Goal: Task Accomplishment & Management: Manage account settings

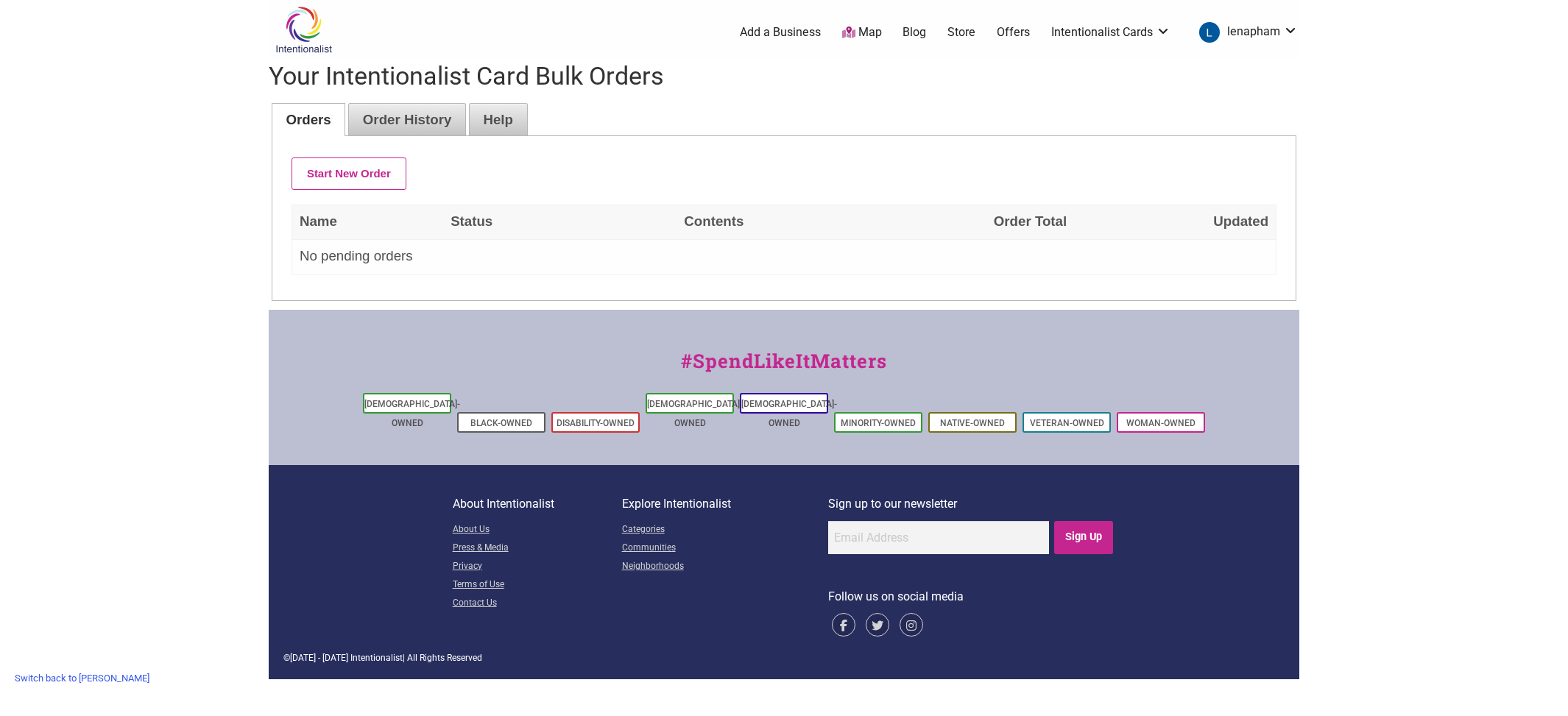
click at [46, 676] on link "Switch back to [PERSON_NAME]" at bounding box center [81, 678] width 149 height 23
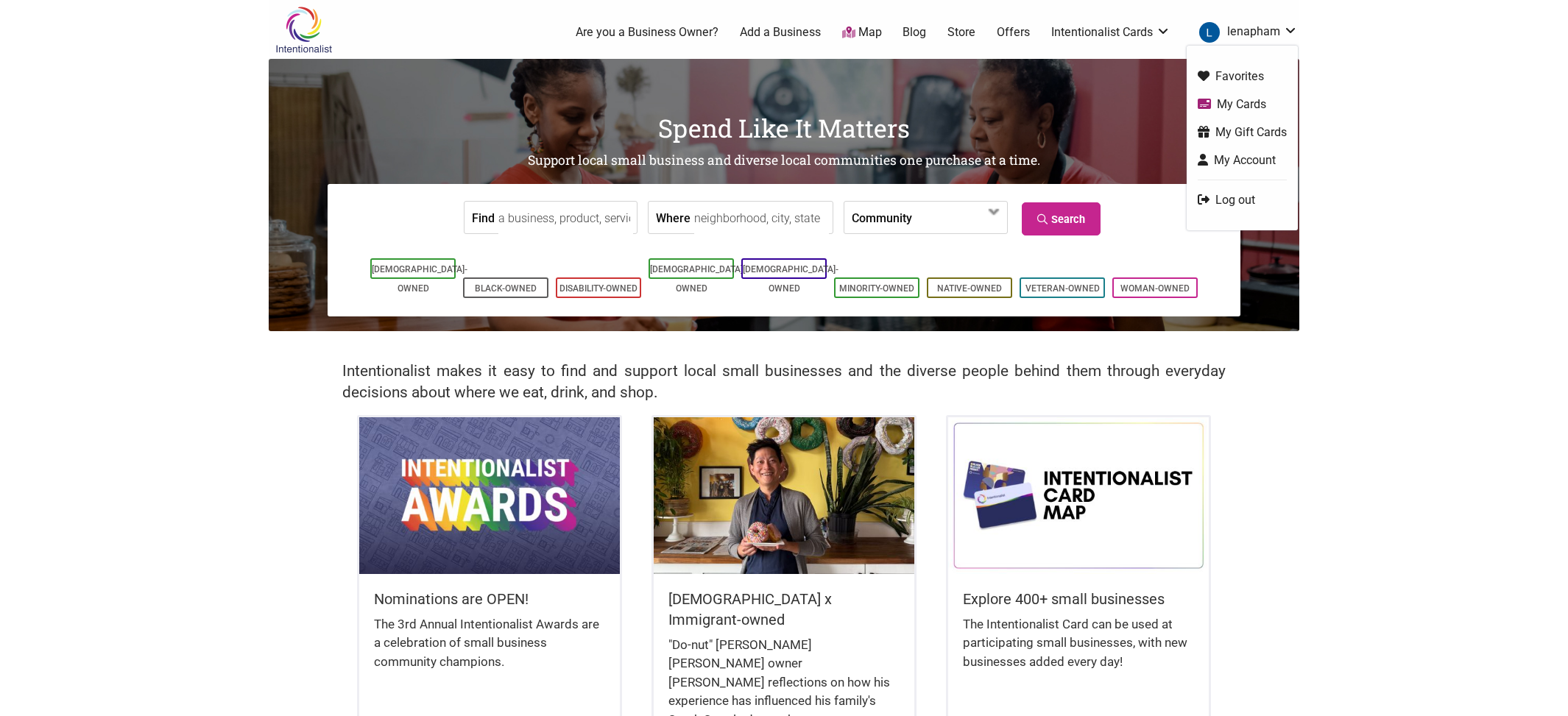
click at [1292, 26] on link "lenapham" at bounding box center [1245, 32] width 106 height 26
click at [1231, 193] on link "Log out" at bounding box center [1242, 199] width 89 height 17
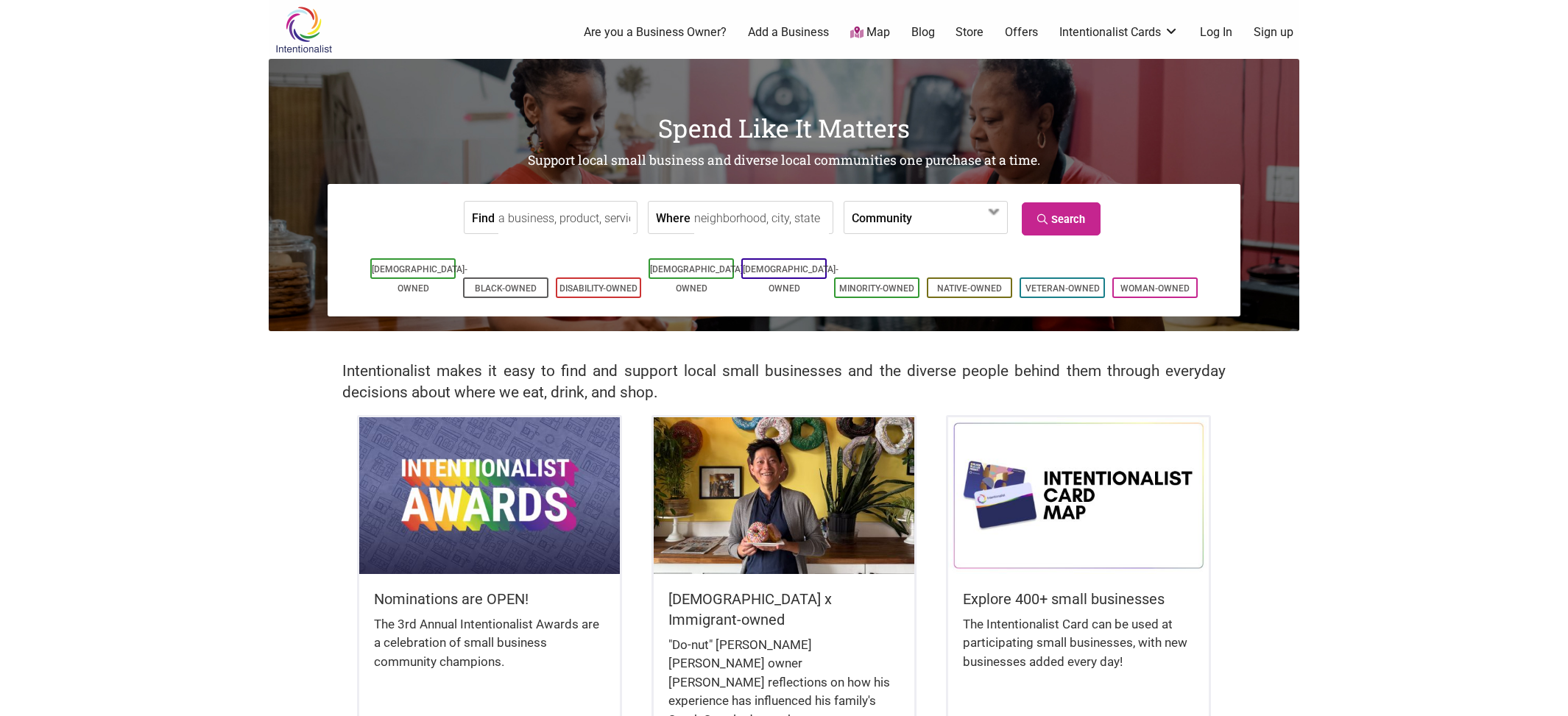
click at [1216, 29] on link "Log In" at bounding box center [1216, 32] width 32 height 17
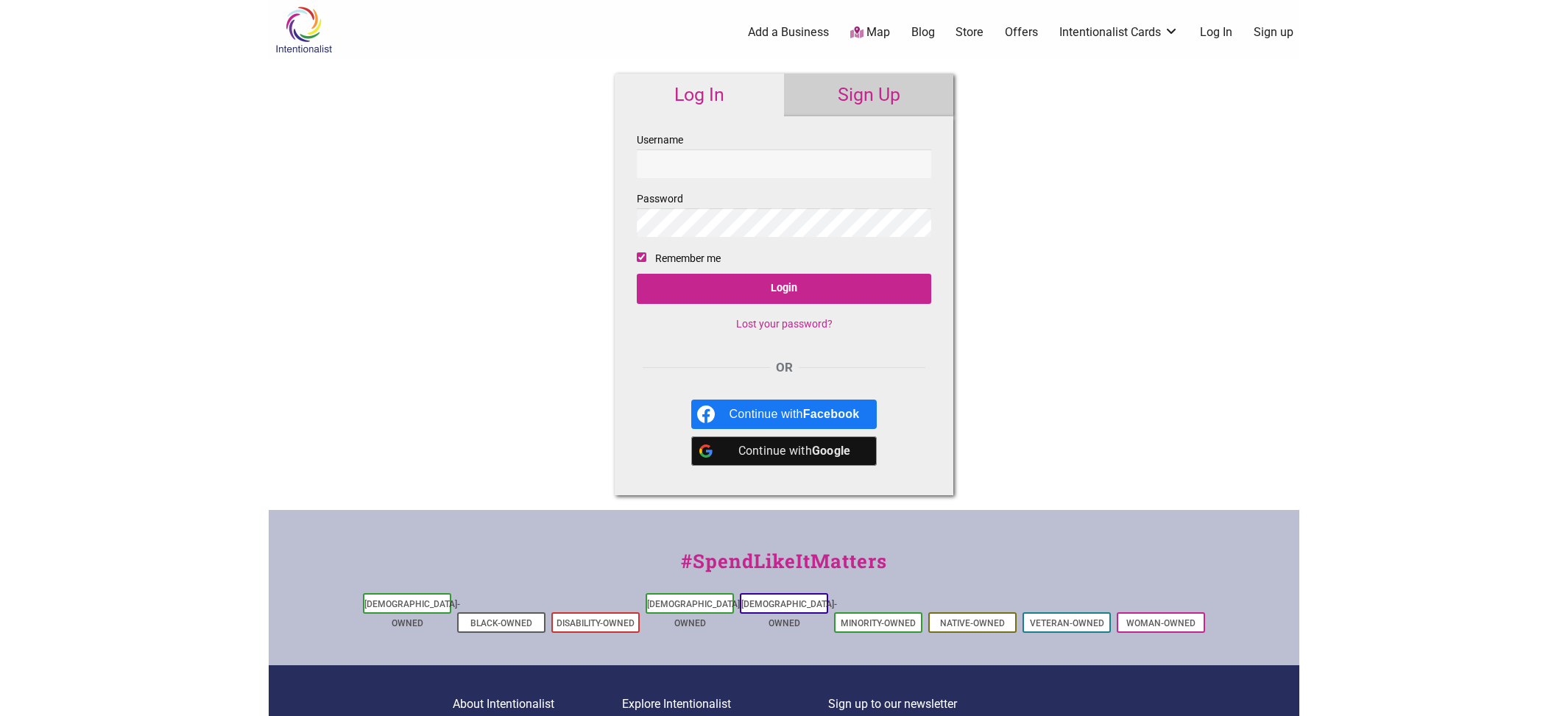
type input "hello@intentionalist.com"
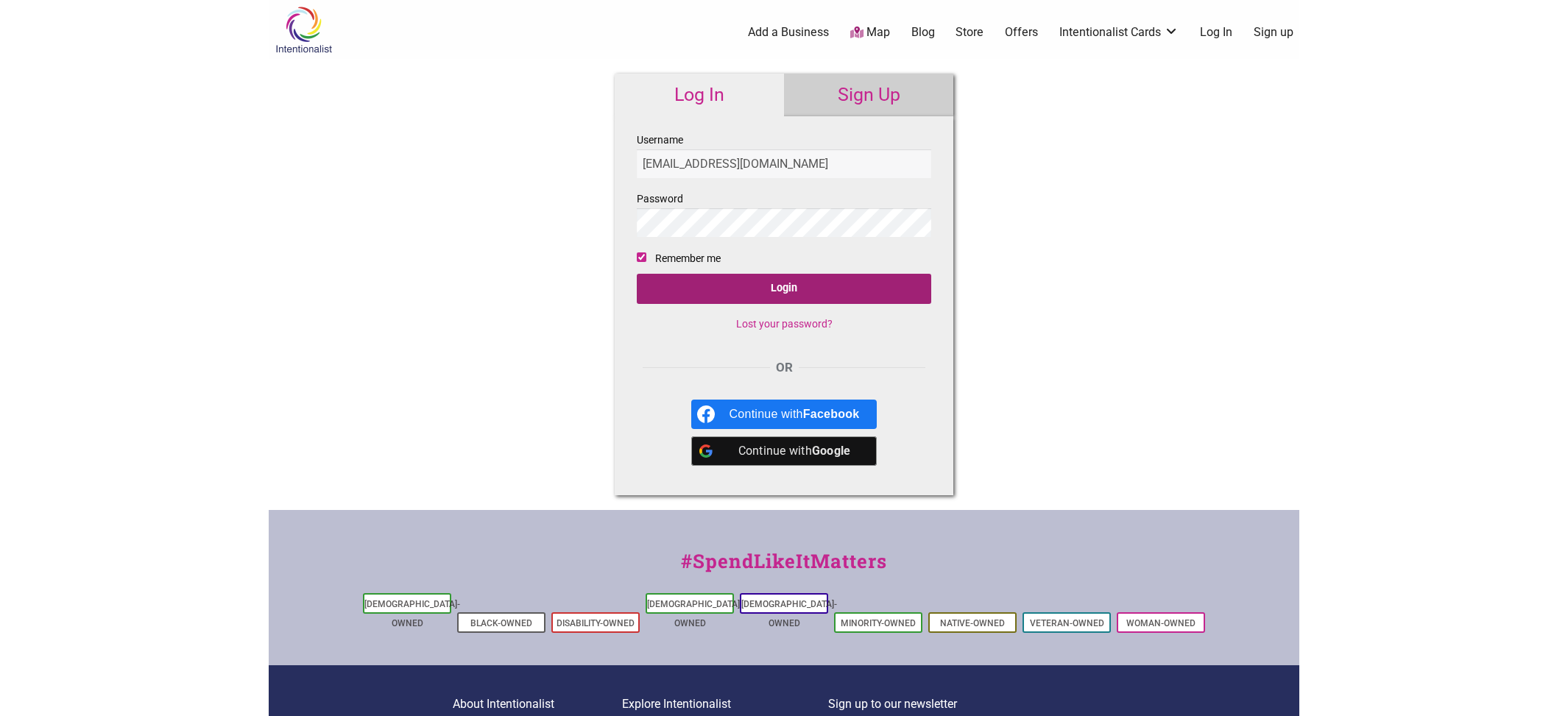
click at [882, 283] on input "Login" at bounding box center [784, 289] width 295 height 31
